Goal: Find contact information: Find contact information

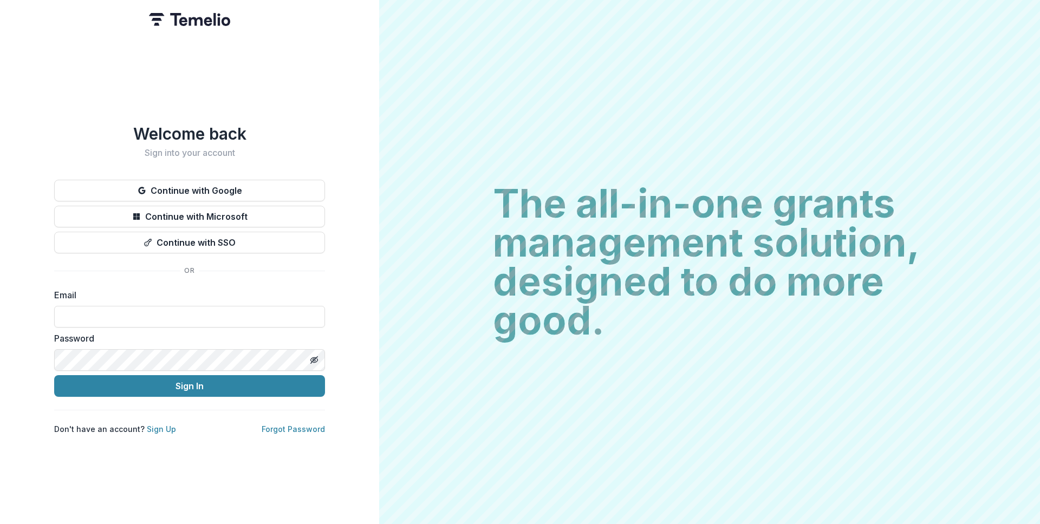
click at [121, 295] on label "Email" at bounding box center [186, 295] width 264 height 13
click at [118, 314] on input at bounding box center [189, 317] width 271 height 22
type input "**********"
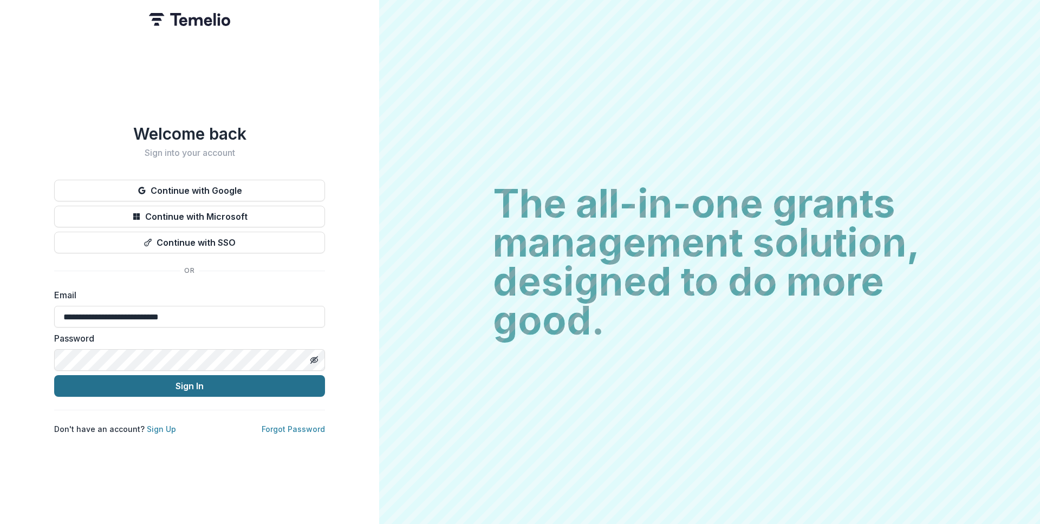
click at [126, 383] on button "Sign In" at bounding box center [189, 386] width 271 height 22
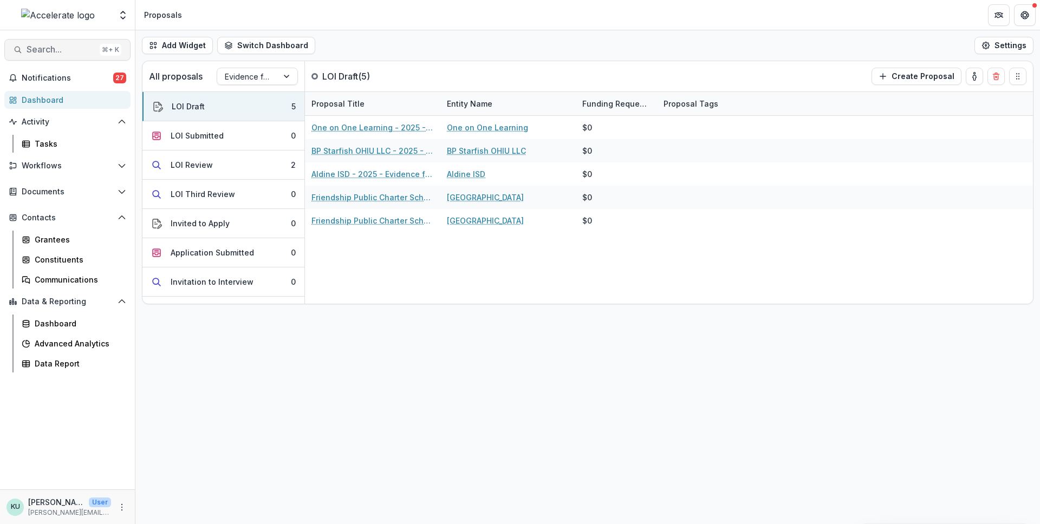
click at [62, 46] on span "Search..." at bounding box center [61, 49] width 69 height 10
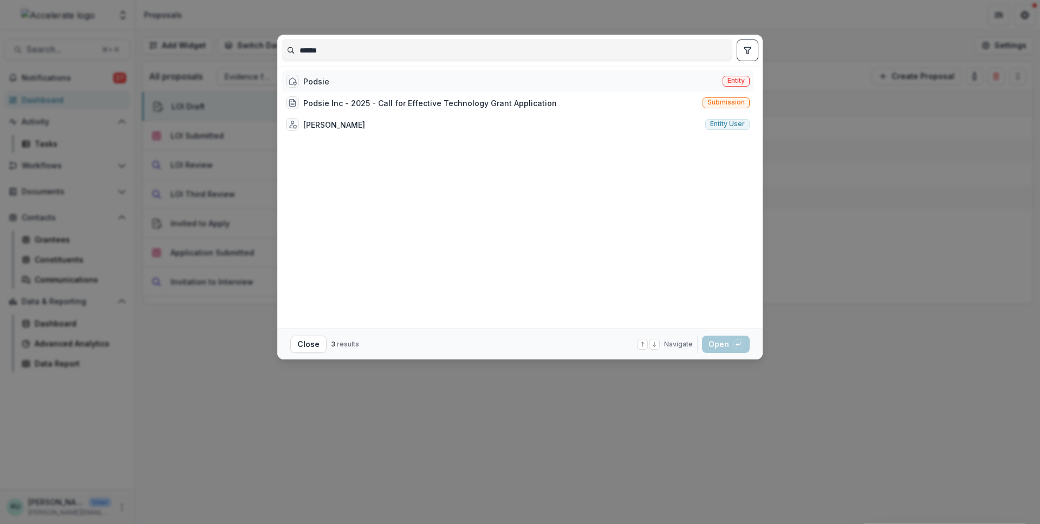
type input "******"
click at [410, 81] on div "Podsie Entity" at bounding box center [518, 81] width 472 height 22
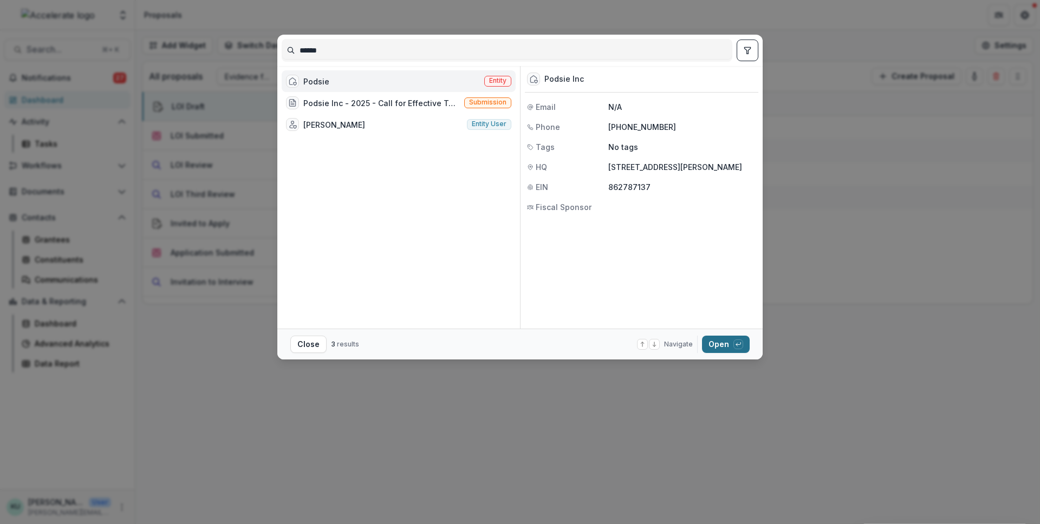
click at [716, 344] on button "Open with enter key" at bounding box center [726, 344] width 48 height 17
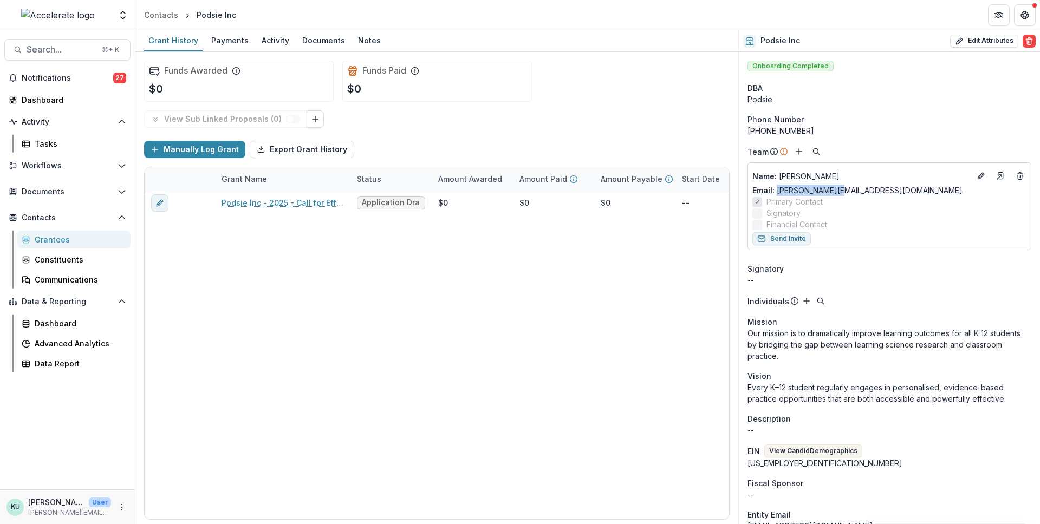
drag, startPoint x: 844, startPoint y: 190, endPoint x: 776, endPoint y: 195, distance: 67.4
click at [776, 195] on div "Email: josh@podsie.org" at bounding box center [889, 190] width 274 height 11
copy link "josh@podsie.org"
